Goal: Information Seeking & Learning: Learn about a topic

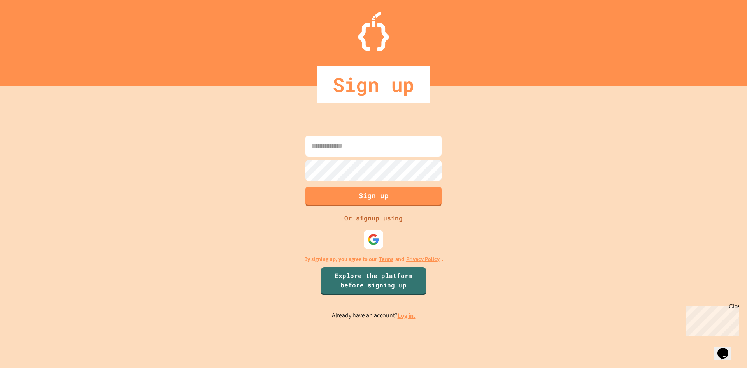
click at [406, 318] on link "Log in." at bounding box center [407, 315] width 18 height 8
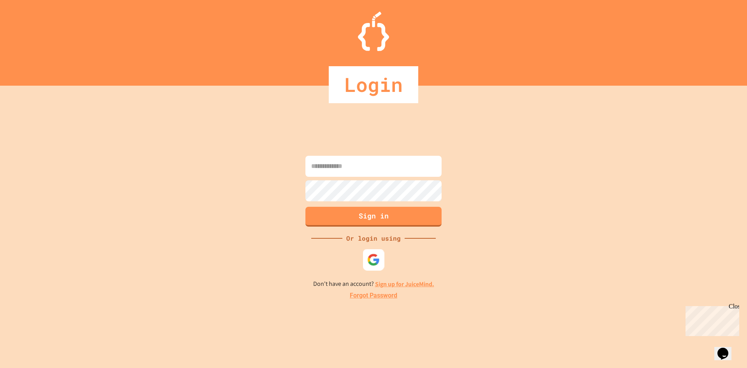
click at [381, 258] on div at bounding box center [373, 259] width 21 height 21
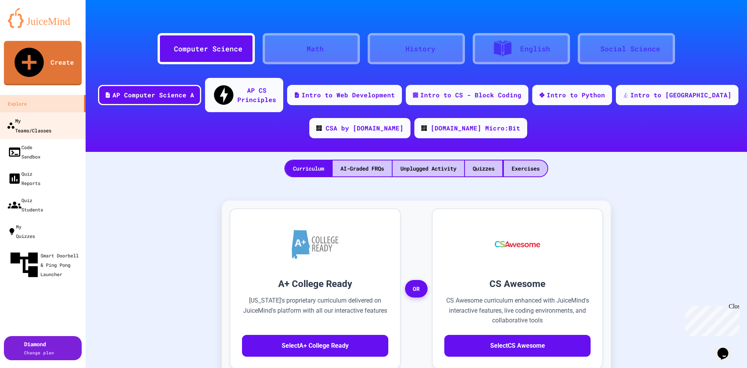
click at [31, 116] on div "My Teams/Classes" at bounding box center [29, 125] width 45 height 19
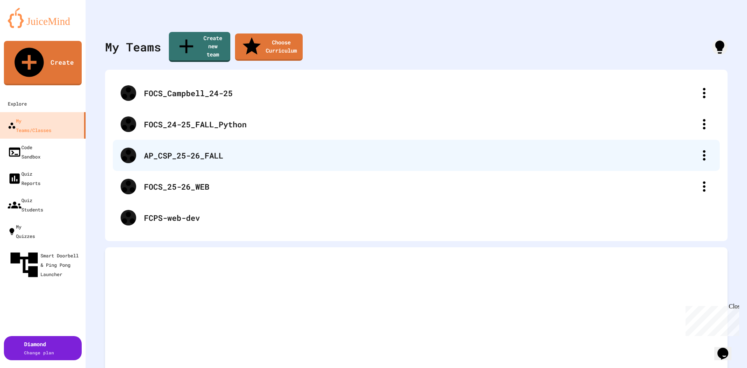
click at [206, 149] on div "AP_CSP_25-26_FALL" at bounding box center [420, 155] width 553 height 12
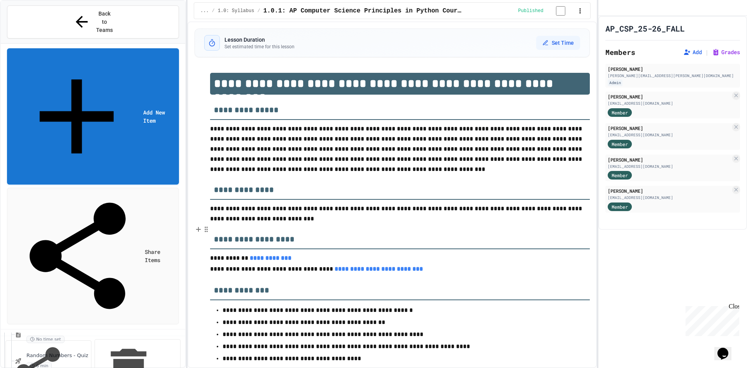
scroll to position [1246, 0]
